Goal: Check status: Check status

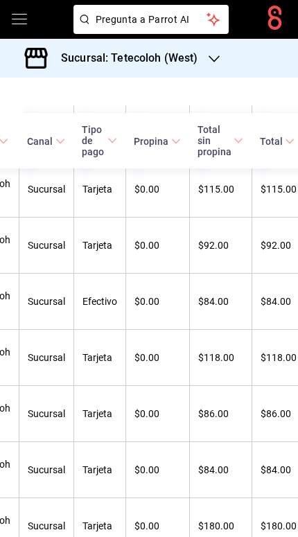
scroll to position [630, 275]
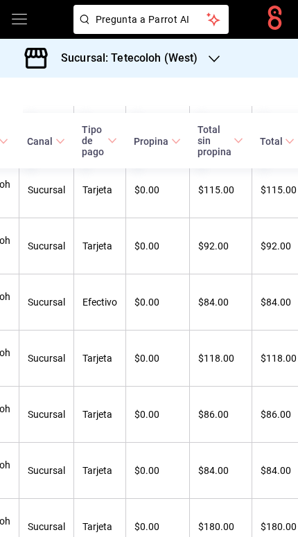
click at [15, 13] on icon "open drawer" at bounding box center [19, 19] width 17 height 17
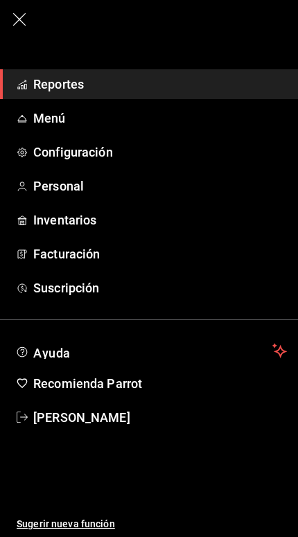
click at [21, 13] on icon "button" at bounding box center [19, 19] width 17 height 17
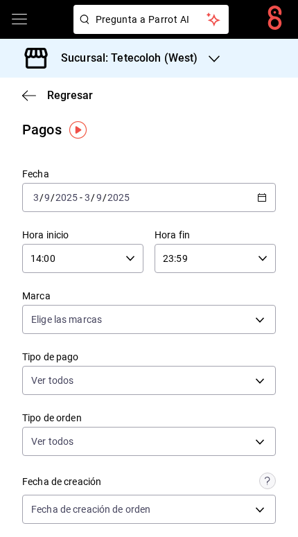
scroll to position [5, 0]
click at [37, 96] on span "Regresar" at bounding box center [57, 95] width 71 height 13
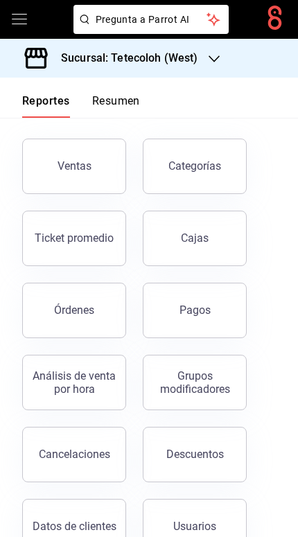
scroll to position [60, 0]
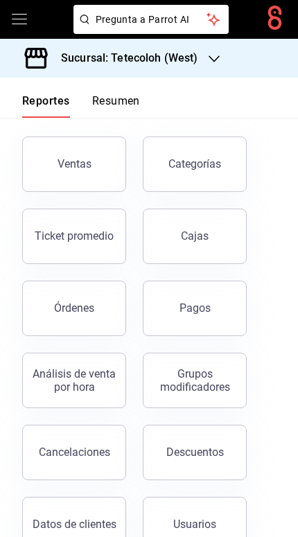
click at [103, 306] on button "Órdenes" at bounding box center [74, 308] width 104 height 55
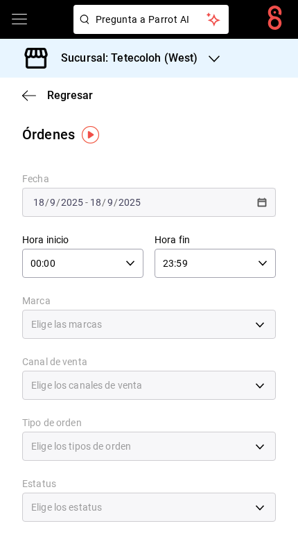
click at [57, 197] on span "/" at bounding box center [58, 202] width 4 height 11
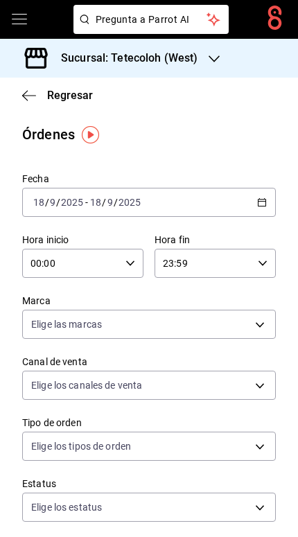
click at [265, 206] on \(Stroke\) "button" at bounding box center [262, 203] width 8 height 8
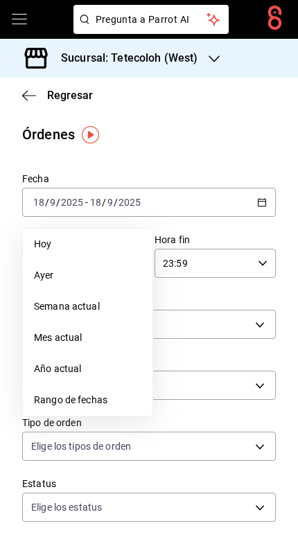
click at [48, 399] on span "Rango de fechas" at bounding box center [87, 400] width 107 height 15
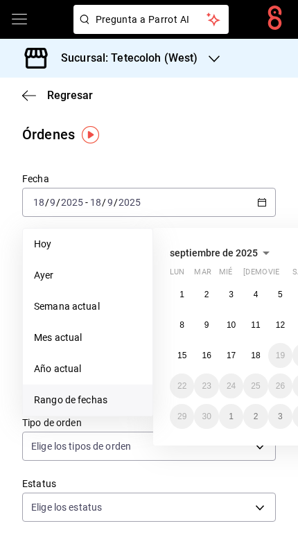
click at [232, 296] on abbr "3" at bounding box center [231, 295] width 5 height 10
click at [232, 295] on abbr "3" at bounding box center [231, 295] width 5 height 10
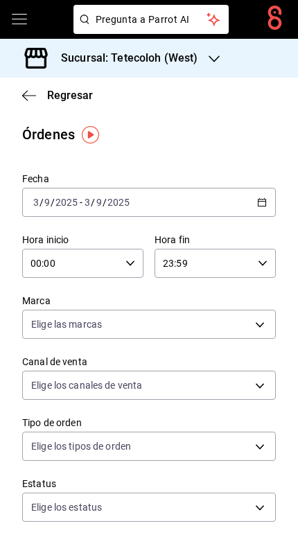
click at [128, 265] on icon "button" at bounding box center [130, 263] width 10 height 10
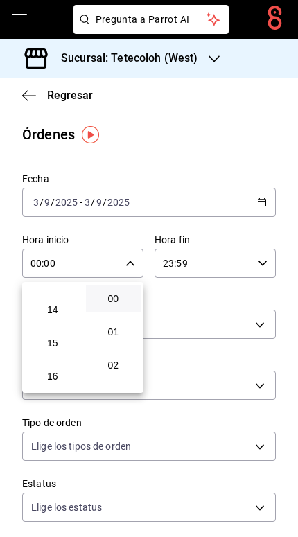
scroll to position [456, 0]
click at [65, 313] on span "14" at bounding box center [52, 307] width 39 height 11
type input "14:00"
click at [62, 163] on div at bounding box center [149, 268] width 298 height 537
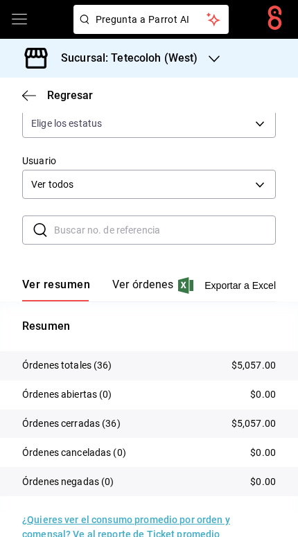
scroll to position [383, 0]
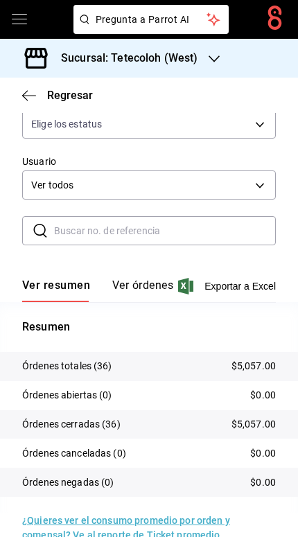
click at [123, 287] on button "Ver órdenes" at bounding box center [142, 290] width 61 height 24
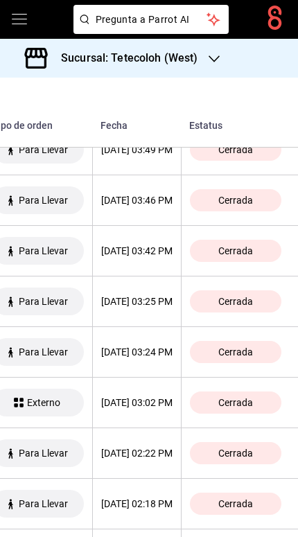
scroll to position [1892, 506]
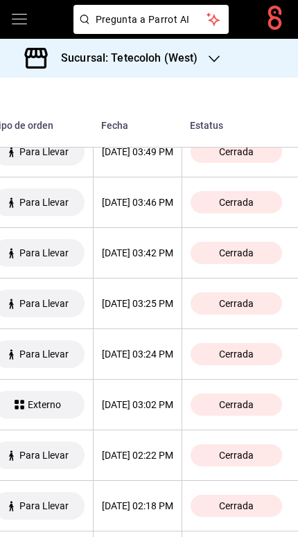
click at [128, 303] on div "[DATE] 03:25 PM" at bounding box center [137, 303] width 71 height 11
